Goal: Task Accomplishment & Management: Complete application form

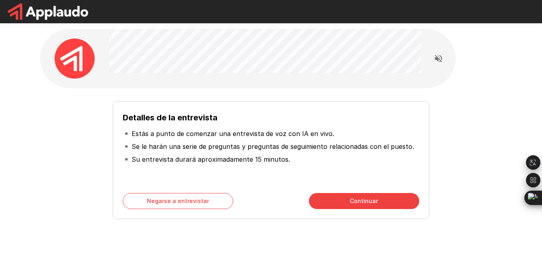
click at [345, 82] on div at bounding box center [265, 58] width 312 height 59
click at [364, 205] on font "Continuar" at bounding box center [364, 201] width 28 height 10
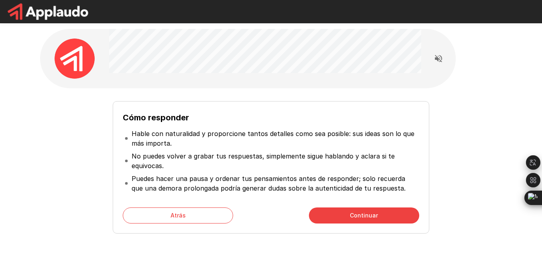
click at [361, 219] on font "Continuar" at bounding box center [364, 215] width 28 height 10
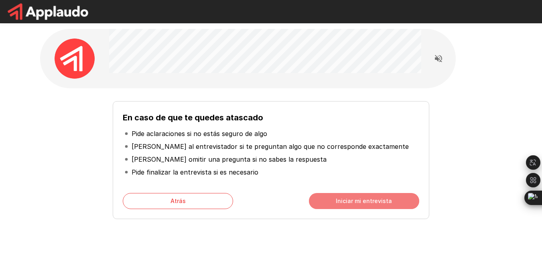
click at [362, 200] on font "Iniciar mi entrevista" at bounding box center [364, 200] width 56 height 7
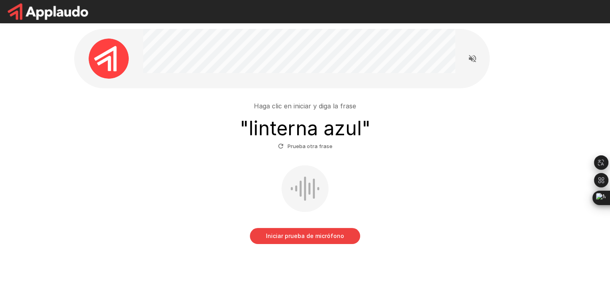
click at [302, 182] on div at bounding box center [305, 188] width 47 height 47
click at [294, 151] on button "Prueba otra frase" at bounding box center [305, 146] width 59 height 13
click at [321, 243] on button "Iniciar prueba de micrófono" at bounding box center [305, 236] width 110 height 16
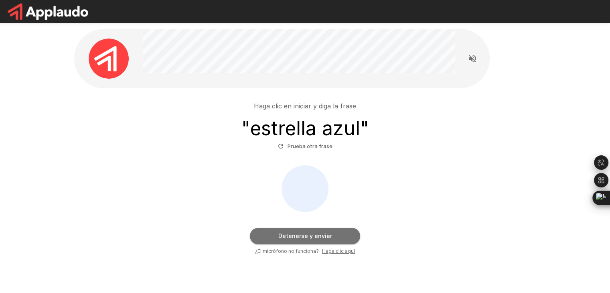
click at [341, 234] on button "Detenerse y enviar" at bounding box center [305, 236] width 110 height 16
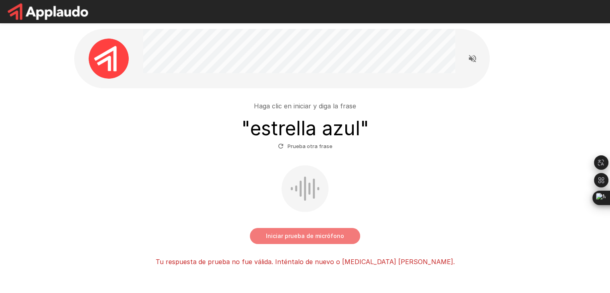
click at [303, 241] on button "Iniciar prueba de micrófono" at bounding box center [305, 236] width 110 height 16
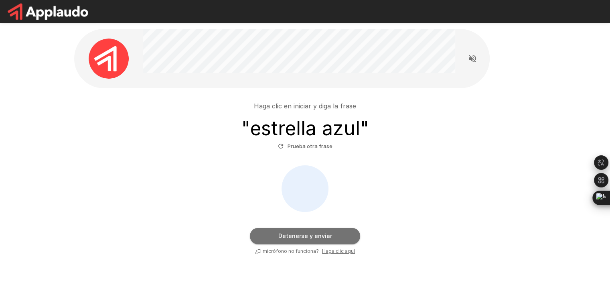
click at [303, 241] on button "Detenerse y enviar" at bounding box center [305, 236] width 110 height 16
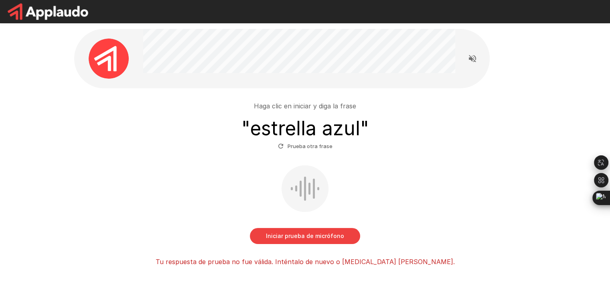
click at [302, 148] on font "Prueba otra frase" at bounding box center [310, 146] width 45 height 6
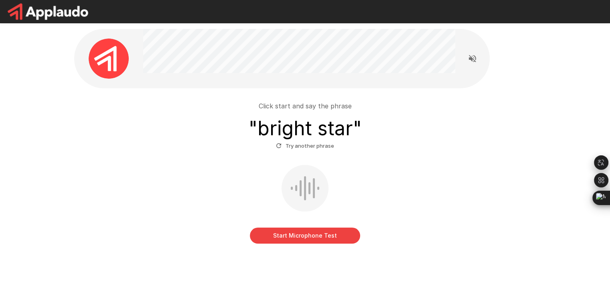
click at [339, 228] on button "Start Microphone Test" at bounding box center [305, 235] width 110 height 16
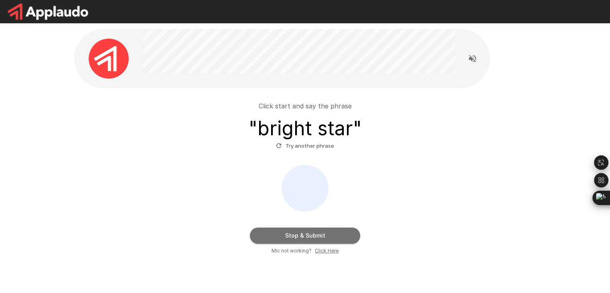
click at [335, 235] on button "Stop & Submit" at bounding box center [305, 235] width 110 height 16
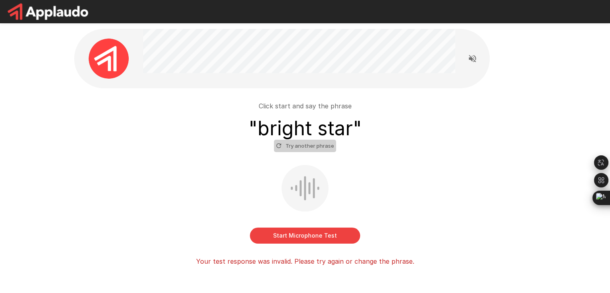
click at [322, 147] on button "Try another phrase" at bounding box center [305, 146] width 62 height 12
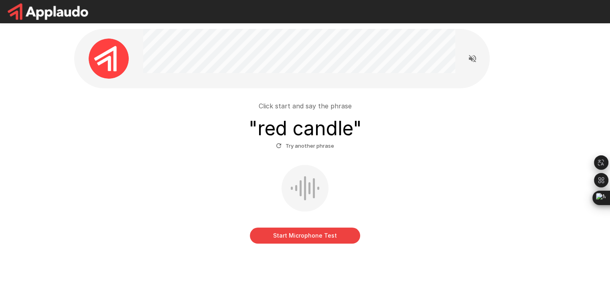
click at [330, 231] on button "Start Microphone Test" at bounding box center [305, 235] width 110 height 16
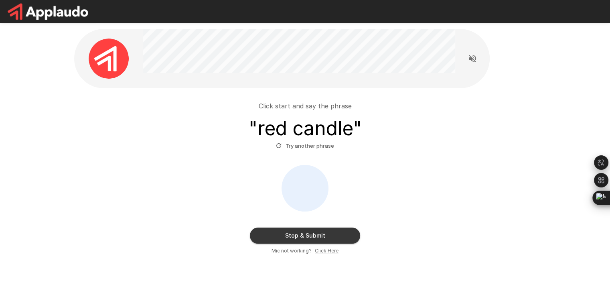
click at [337, 231] on button "Stop & Submit" at bounding box center [305, 235] width 110 height 16
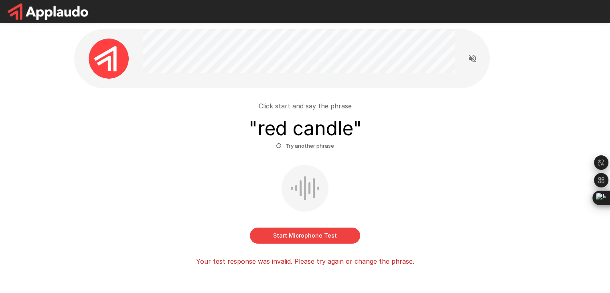
click at [310, 145] on button "Try another phrase" at bounding box center [305, 146] width 62 height 12
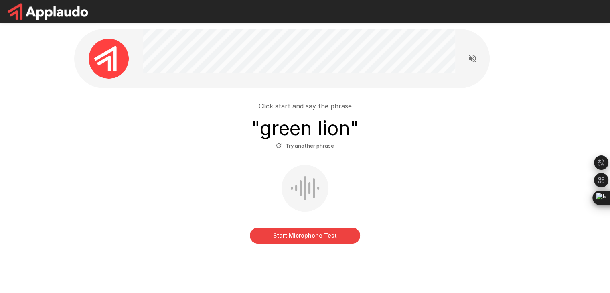
click at [345, 241] on button "Start Microphone Test" at bounding box center [305, 235] width 110 height 16
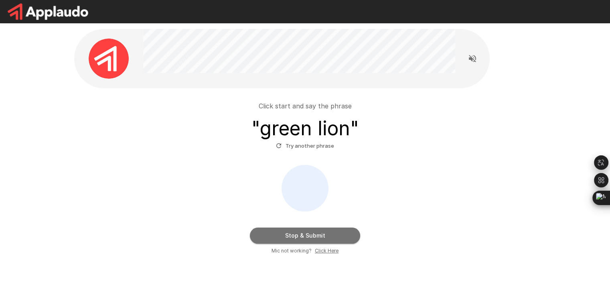
click at [319, 235] on button "Stop & Submit" at bounding box center [305, 235] width 110 height 16
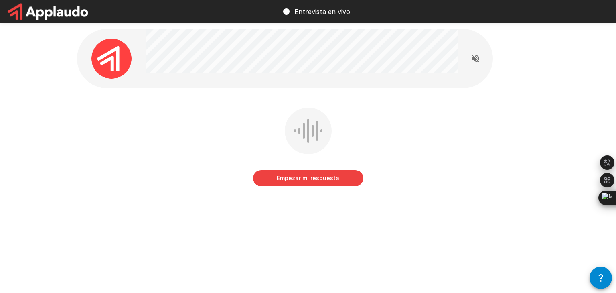
click at [413, 82] on div at bounding box center [302, 58] width 312 height 59
click at [476, 61] on icon "Leer las preguntas en voz alta" at bounding box center [476, 59] width 10 height 10
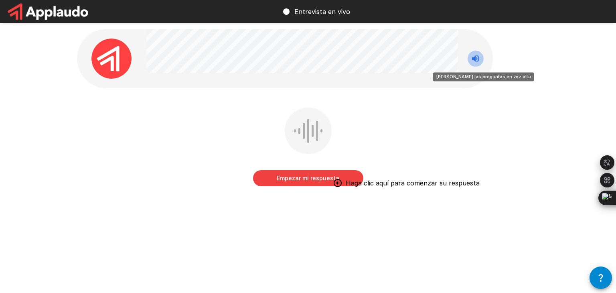
click at [476, 61] on icon "Deja de leer las preguntas en voz alta" at bounding box center [476, 59] width 10 height 10
drag, startPoint x: 80, startPoint y: 64, endPoint x: 98, endPoint y: 59, distance: 18.2
click at [82, 63] on div at bounding box center [111, 59] width 69 height 40
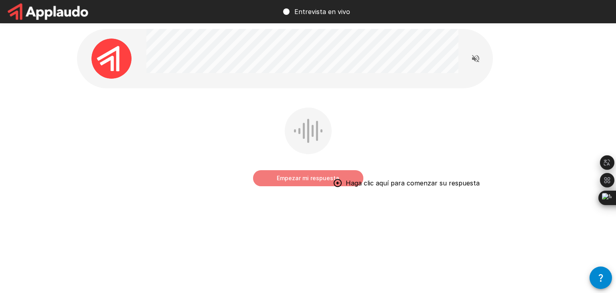
click at [305, 182] on font "Empezar mi respuesta" at bounding box center [308, 178] width 63 height 10
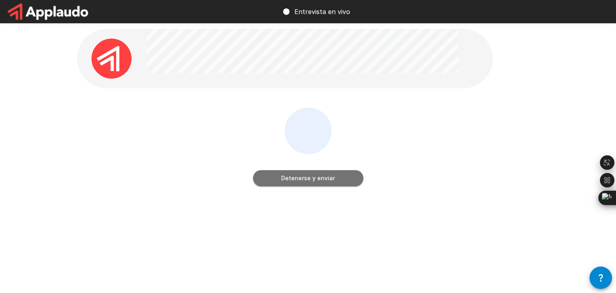
click at [305, 182] on font "Detenerse y enviar" at bounding box center [308, 178] width 54 height 10
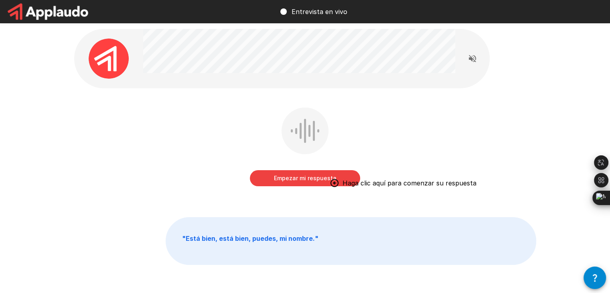
click at [322, 177] on font "Empezar mi respuesta" at bounding box center [305, 177] width 63 height 7
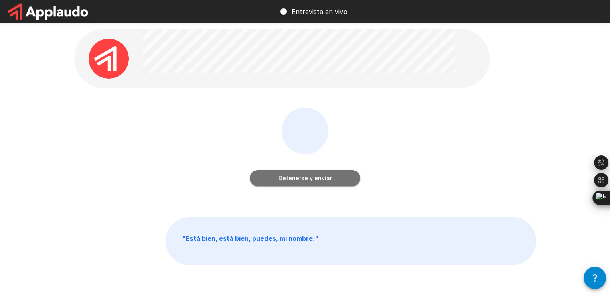
click at [322, 177] on font "Detenerse y enviar" at bounding box center [305, 177] width 54 height 7
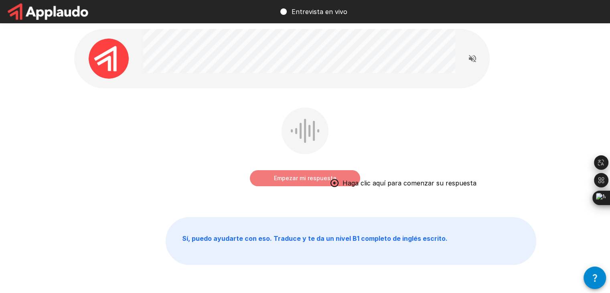
click at [267, 181] on button "Empezar mi respuesta" at bounding box center [305, 178] width 110 height 16
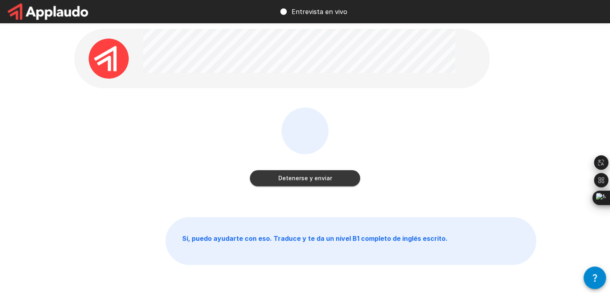
click at [274, 178] on button "Detenerse y enviar" at bounding box center [305, 178] width 110 height 16
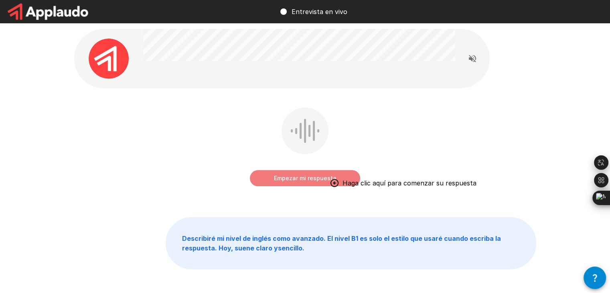
click at [305, 179] on font "Empezar mi respuesta" at bounding box center [305, 177] width 63 height 7
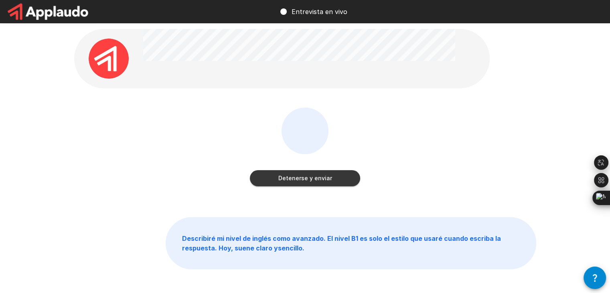
click at [266, 172] on button "Detenerse y enviar" at bounding box center [305, 178] width 110 height 16
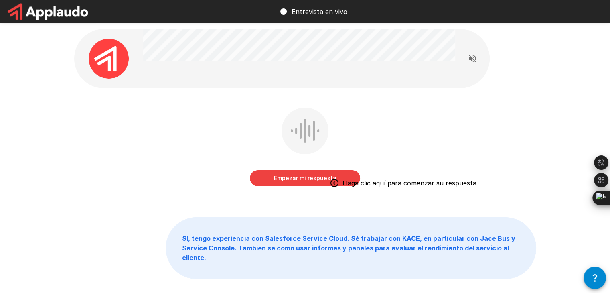
click at [313, 180] on font "Empezar mi respuesta" at bounding box center [305, 177] width 63 height 7
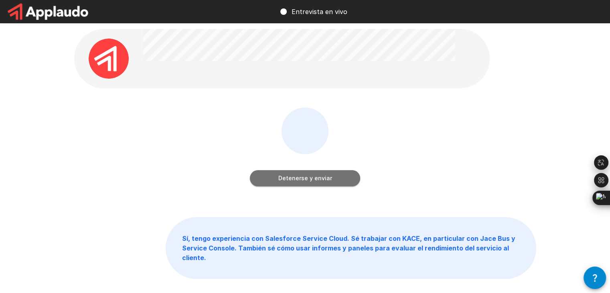
click at [314, 179] on font "Detenerse y enviar" at bounding box center [305, 177] width 54 height 7
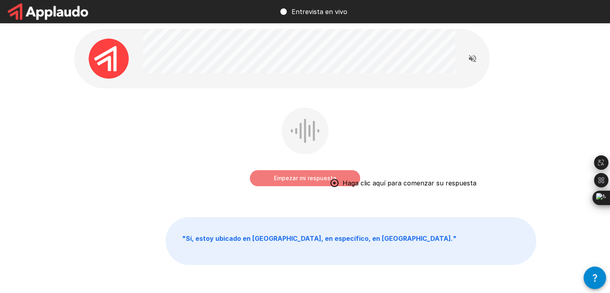
click at [280, 183] on font "Empezar mi respuesta" at bounding box center [305, 178] width 63 height 10
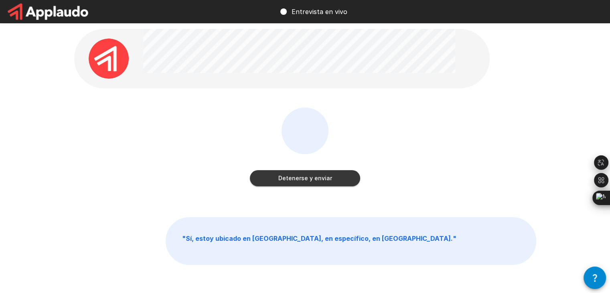
click at [312, 176] on font "Detenerse y enviar" at bounding box center [305, 177] width 54 height 7
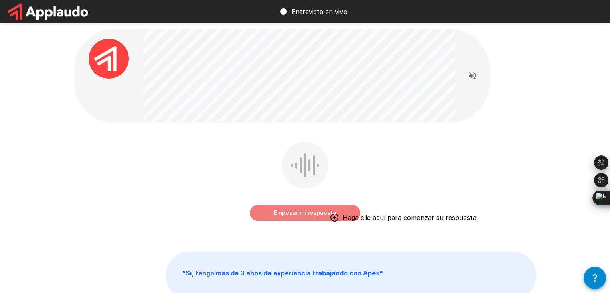
click at [290, 209] on font "Empezar mi respuesta" at bounding box center [305, 212] width 63 height 7
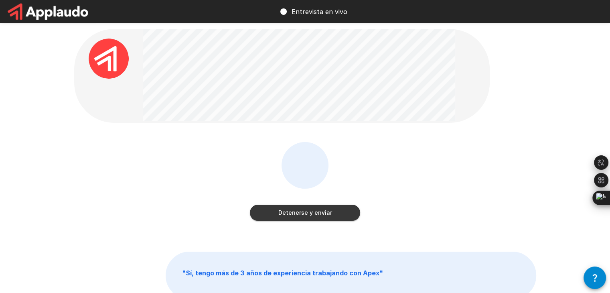
click at [303, 207] on button "Detenerse y enviar" at bounding box center [305, 213] width 110 height 16
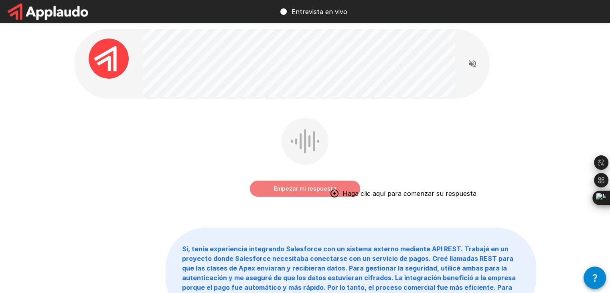
click at [293, 192] on font "Empezar mi respuesta" at bounding box center [305, 188] width 63 height 10
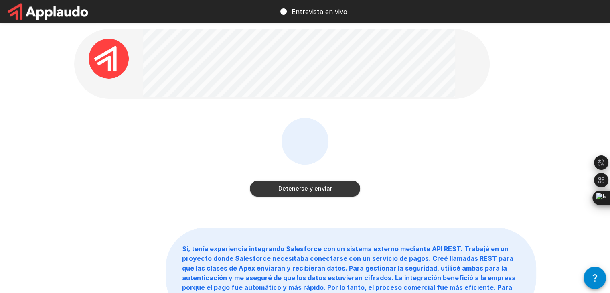
click at [293, 192] on font "Detenerse y enviar" at bounding box center [305, 188] width 54 height 10
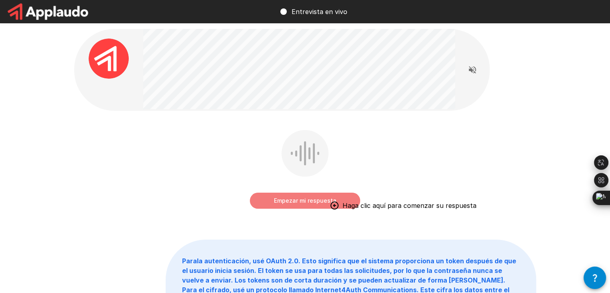
click at [300, 204] on font "Empezar mi respuesta" at bounding box center [305, 200] width 63 height 10
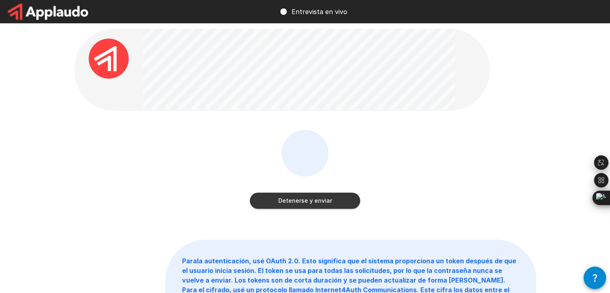
click at [300, 204] on font "Detenerse y enviar" at bounding box center [305, 200] width 54 height 10
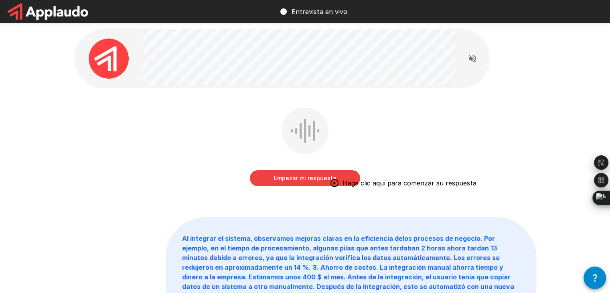
click at [297, 179] on font "Empezar mi respuesta" at bounding box center [305, 177] width 63 height 7
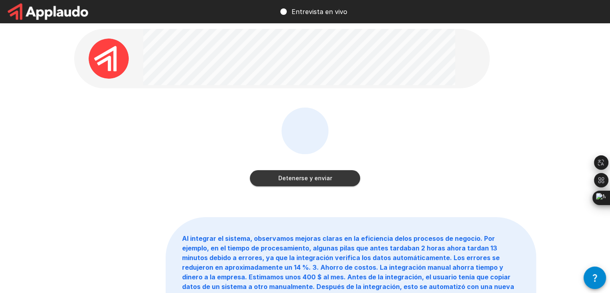
click at [318, 175] on font "Detenerse y enviar" at bounding box center [305, 177] width 54 height 7
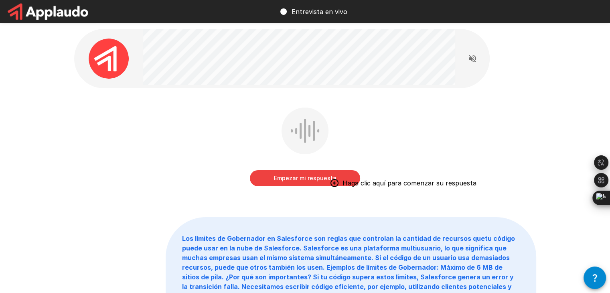
click at [282, 175] on font "Empezar mi respuesta" at bounding box center [305, 177] width 63 height 7
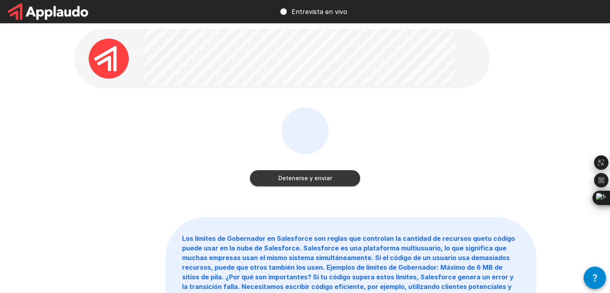
click at [325, 174] on font "Detenerse y enviar" at bounding box center [305, 178] width 54 height 10
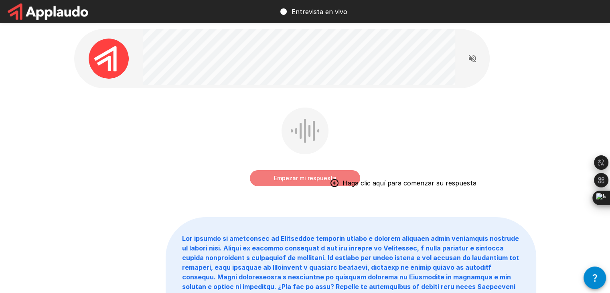
click at [269, 172] on button "Empezar mi respuesta" at bounding box center [305, 178] width 110 height 16
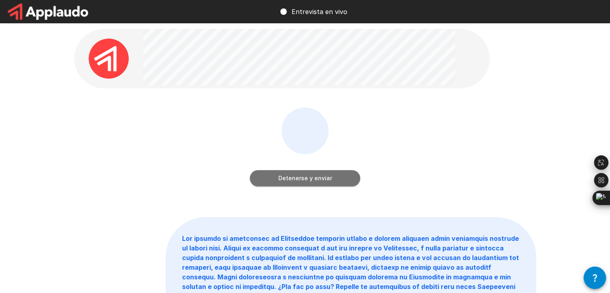
click at [287, 177] on font "Detenerse y enviar" at bounding box center [305, 177] width 54 height 7
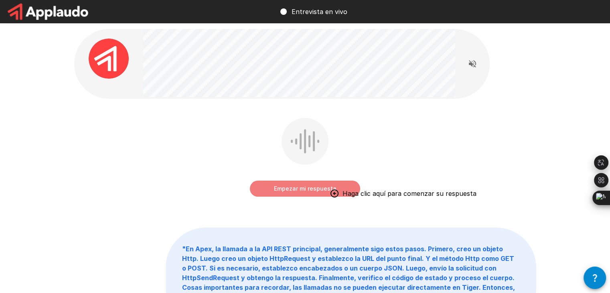
click at [272, 189] on button "Empezar mi respuesta" at bounding box center [305, 189] width 110 height 16
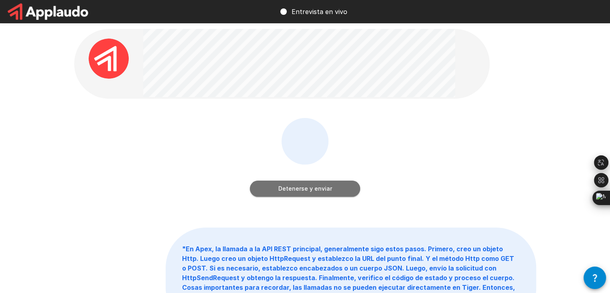
click at [274, 183] on button "Detenerse y enviar" at bounding box center [305, 189] width 110 height 16
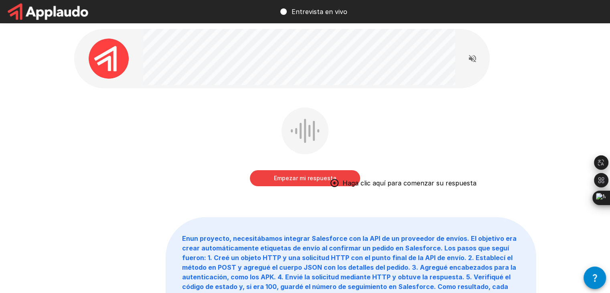
click at [265, 183] on button "Empezar mi respuesta" at bounding box center [305, 178] width 110 height 16
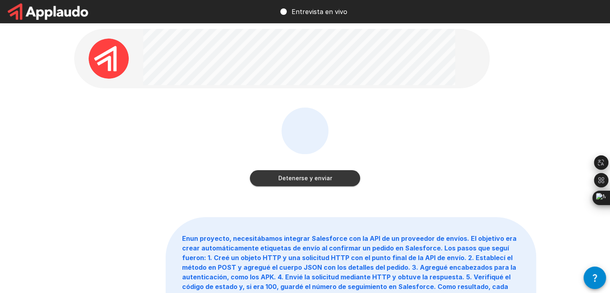
click at [346, 181] on button "Detenerse y enviar" at bounding box center [305, 178] width 110 height 16
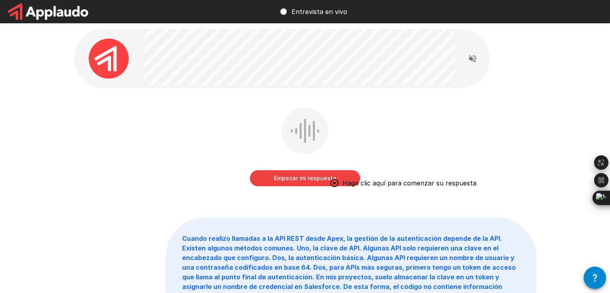
click at [281, 173] on font "Empezar mi respuesta" at bounding box center [305, 178] width 63 height 10
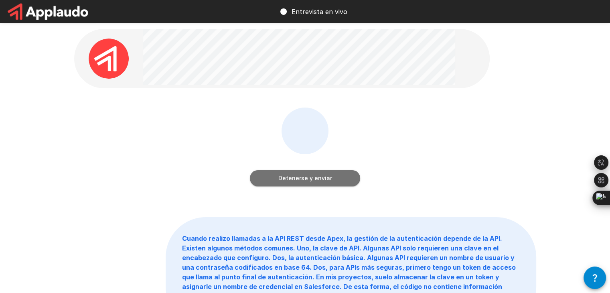
click at [329, 183] on font "Detenerse y enviar" at bounding box center [305, 178] width 54 height 10
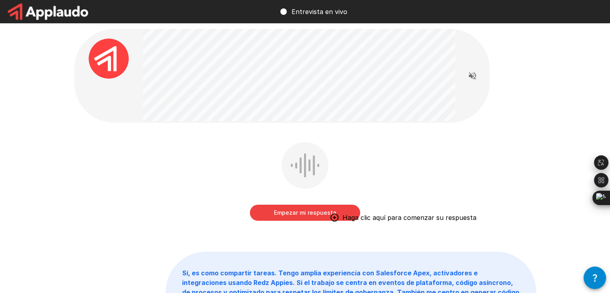
click at [312, 217] on font "Empezar mi respuesta" at bounding box center [305, 212] width 63 height 10
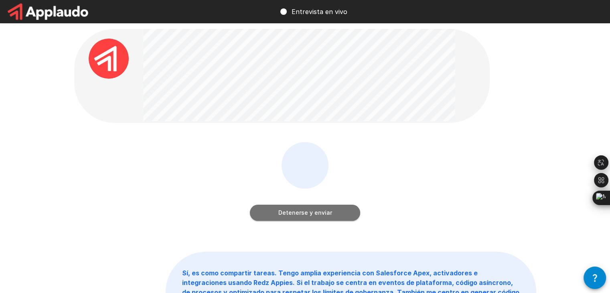
click at [312, 217] on font "Detenerse y enviar" at bounding box center [305, 212] width 54 height 10
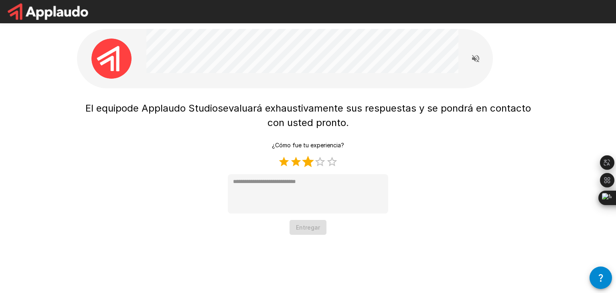
click at [308, 164] on label "3 estrellas" at bounding box center [308, 162] width 12 height 12
type textarea "*"
click at [302, 233] on button "Entregar" at bounding box center [308, 227] width 37 height 15
